Goal: Obtain resource: Obtain resource

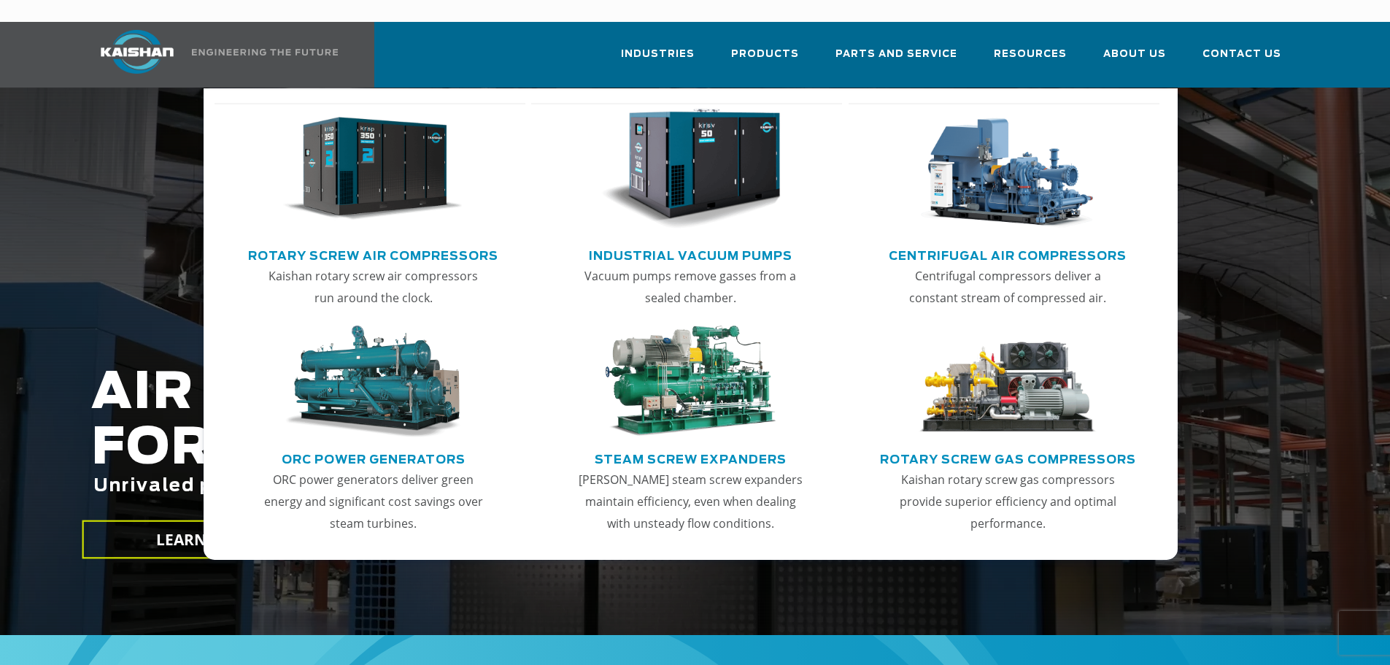
click at [400, 158] on img "Main menu" at bounding box center [373, 169] width 180 height 121
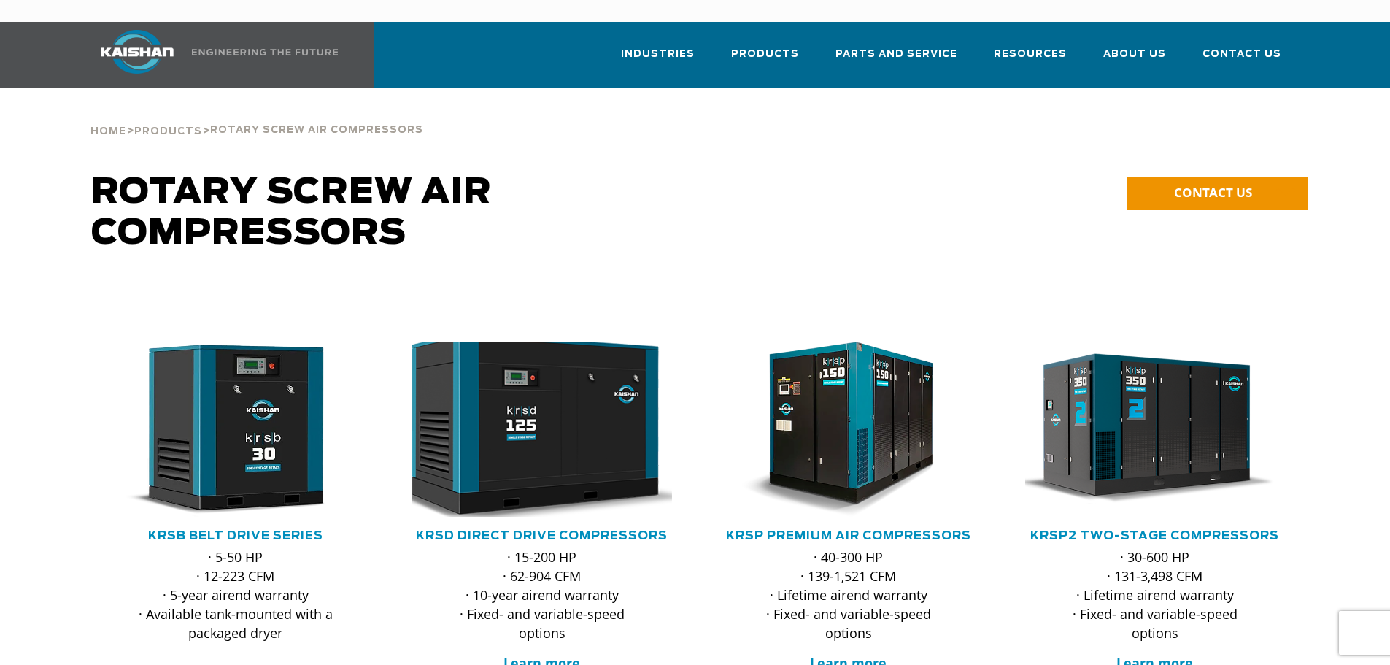
click at [559, 376] on img at bounding box center [531, 429] width 286 height 193
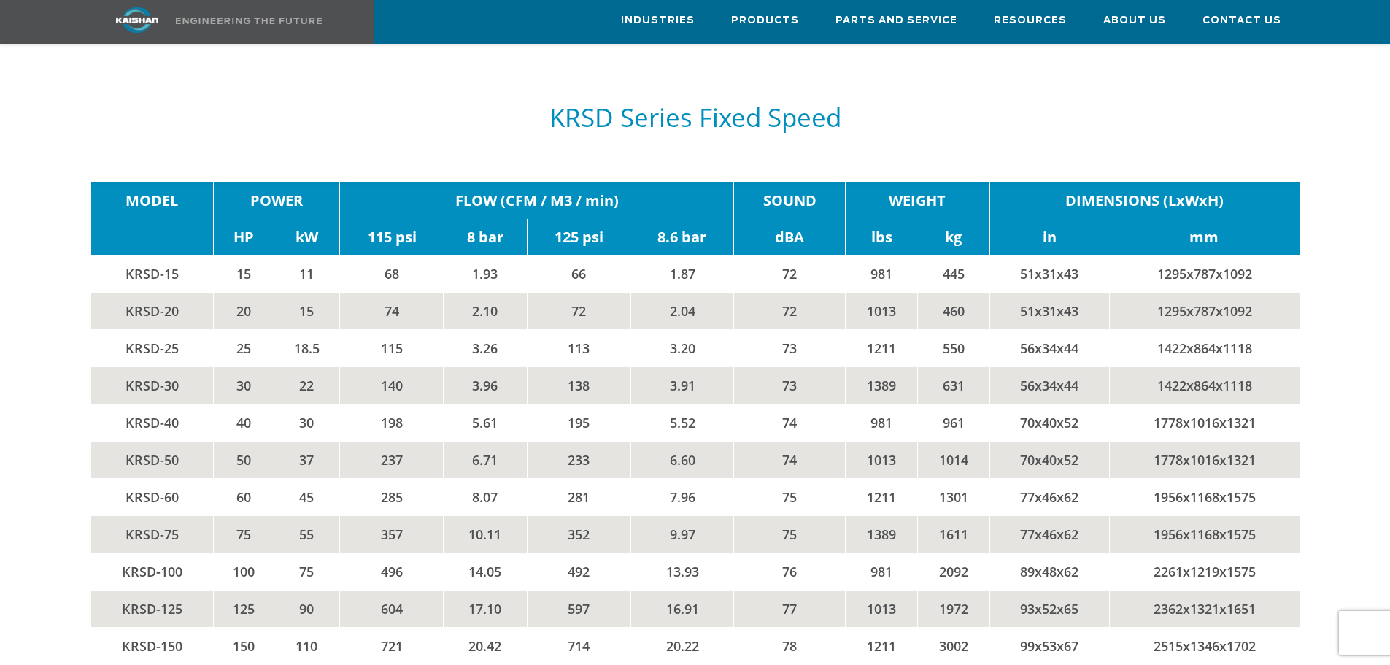
scroll to position [2481, 0]
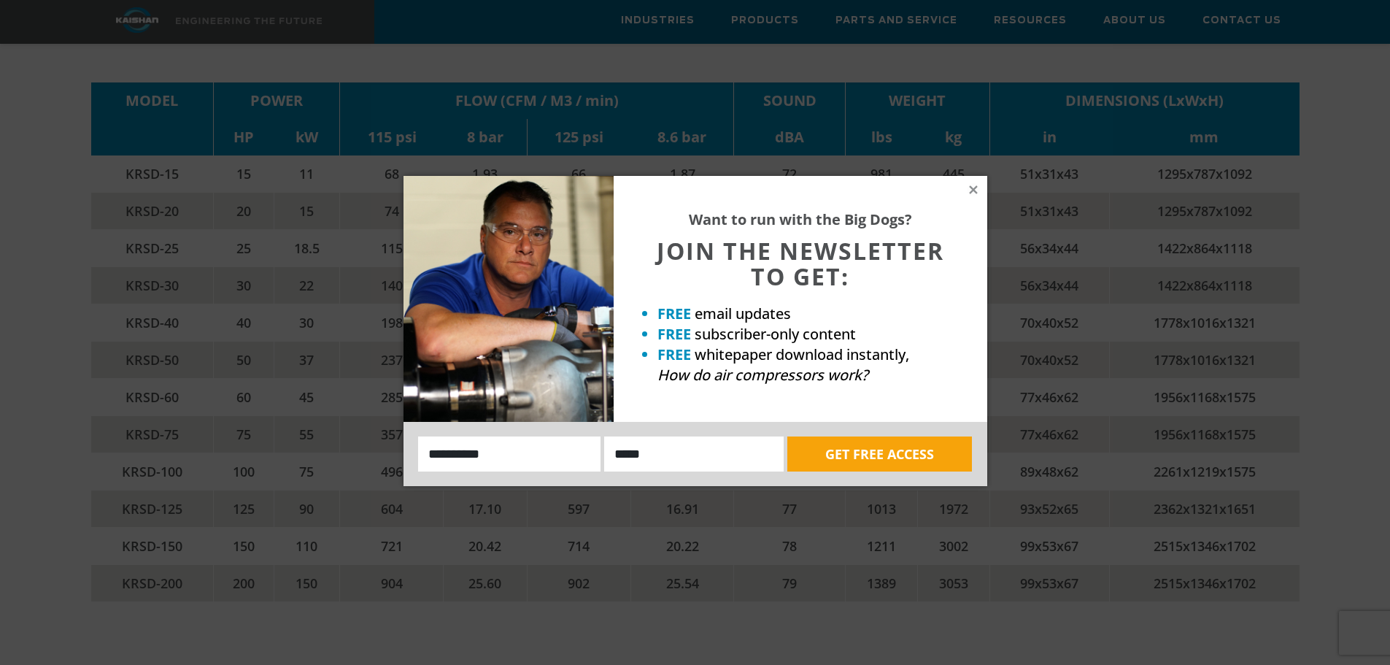
click at [496, 463] on input "Name:" at bounding box center [509, 453] width 183 height 35
type input "**********"
click at [871, 455] on button "GET FREE ACCESS" at bounding box center [879, 453] width 185 height 35
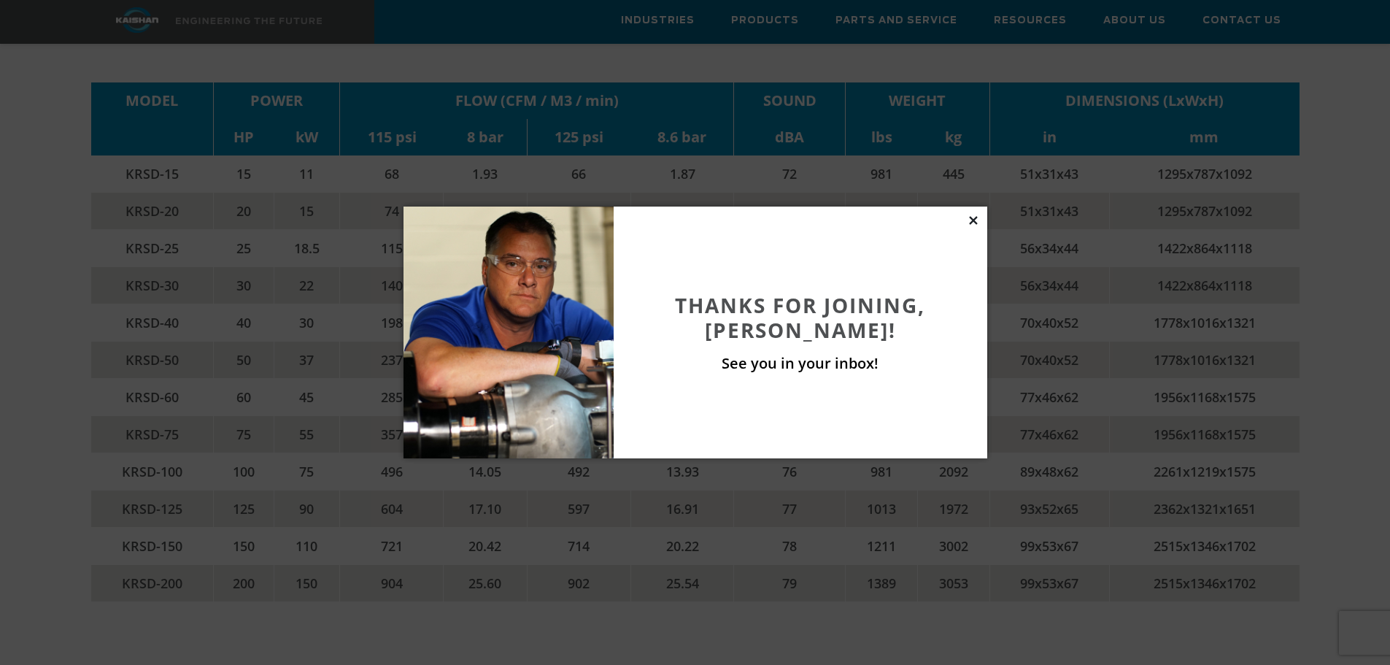
click at [968, 218] on icon at bounding box center [973, 220] width 13 height 13
